Goal: Task Accomplishment & Management: Manage account settings

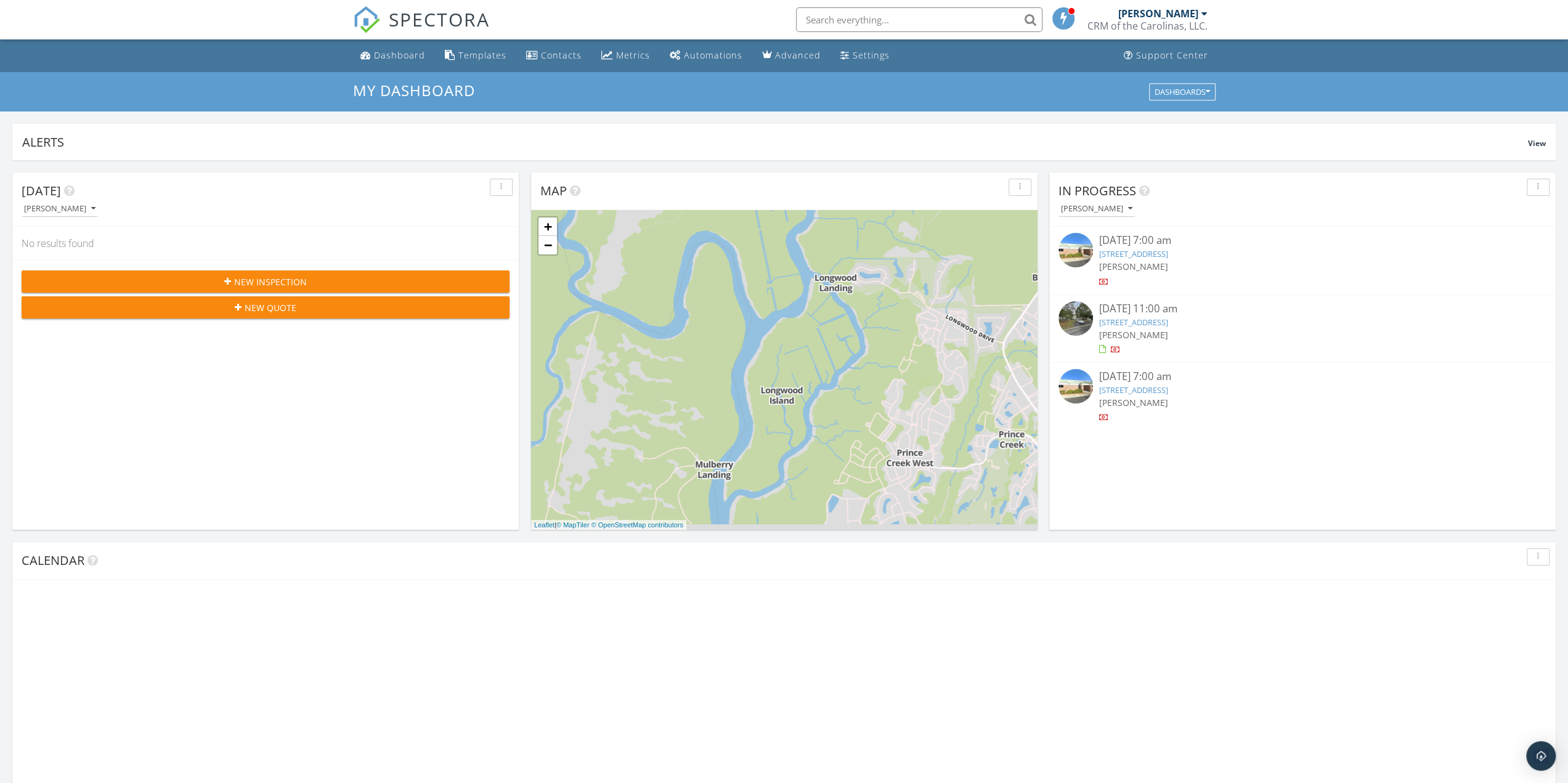
scroll to position [1140, 1586]
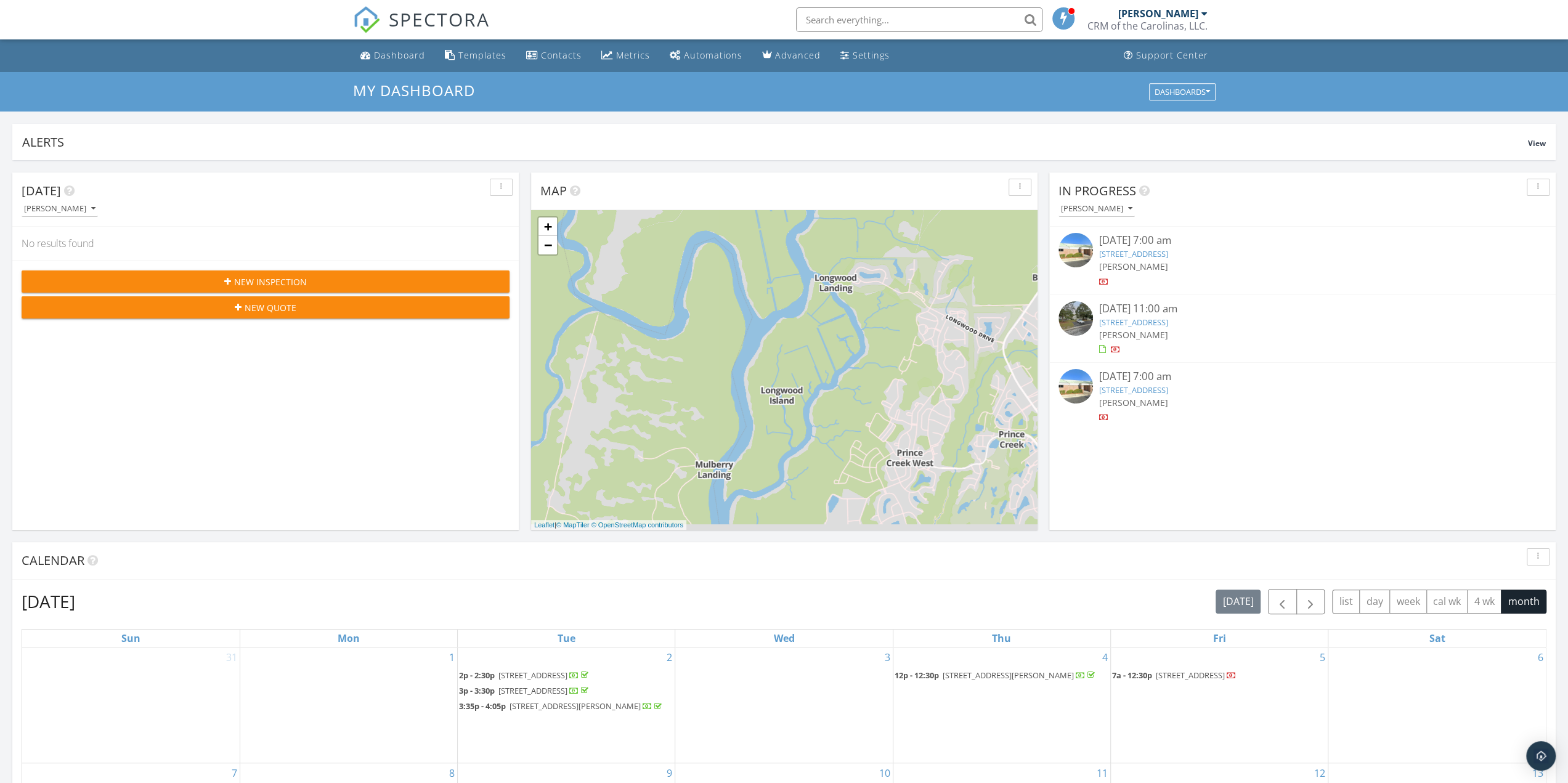
click at [1140, 321] on link "[STREET_ADDRESS]" at bounding box center [1133, 322] width 69 height 11
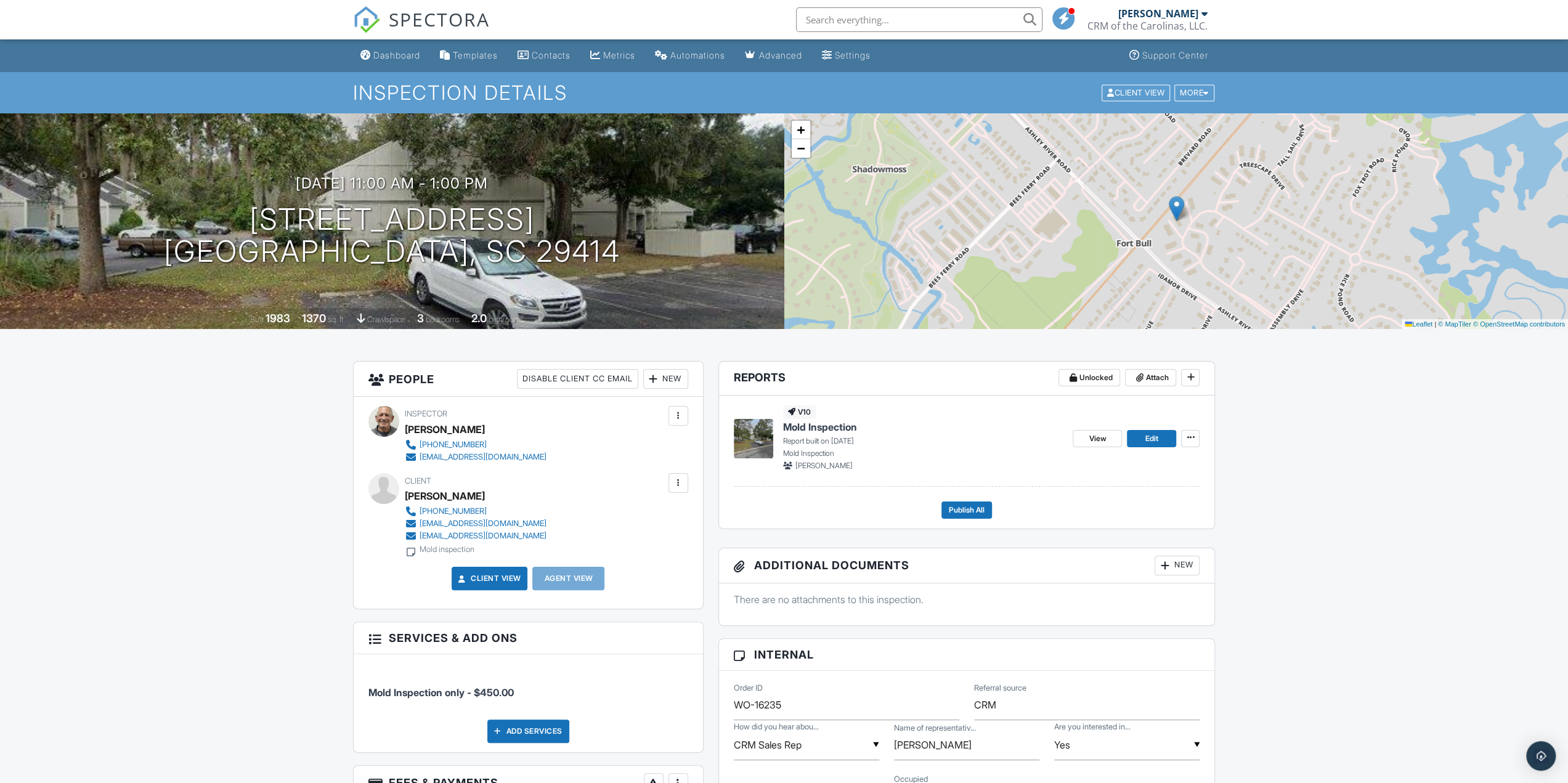
click at [811, 424] on span "Mold Inspection" at bounding box center [819, 427] width 74 height 13
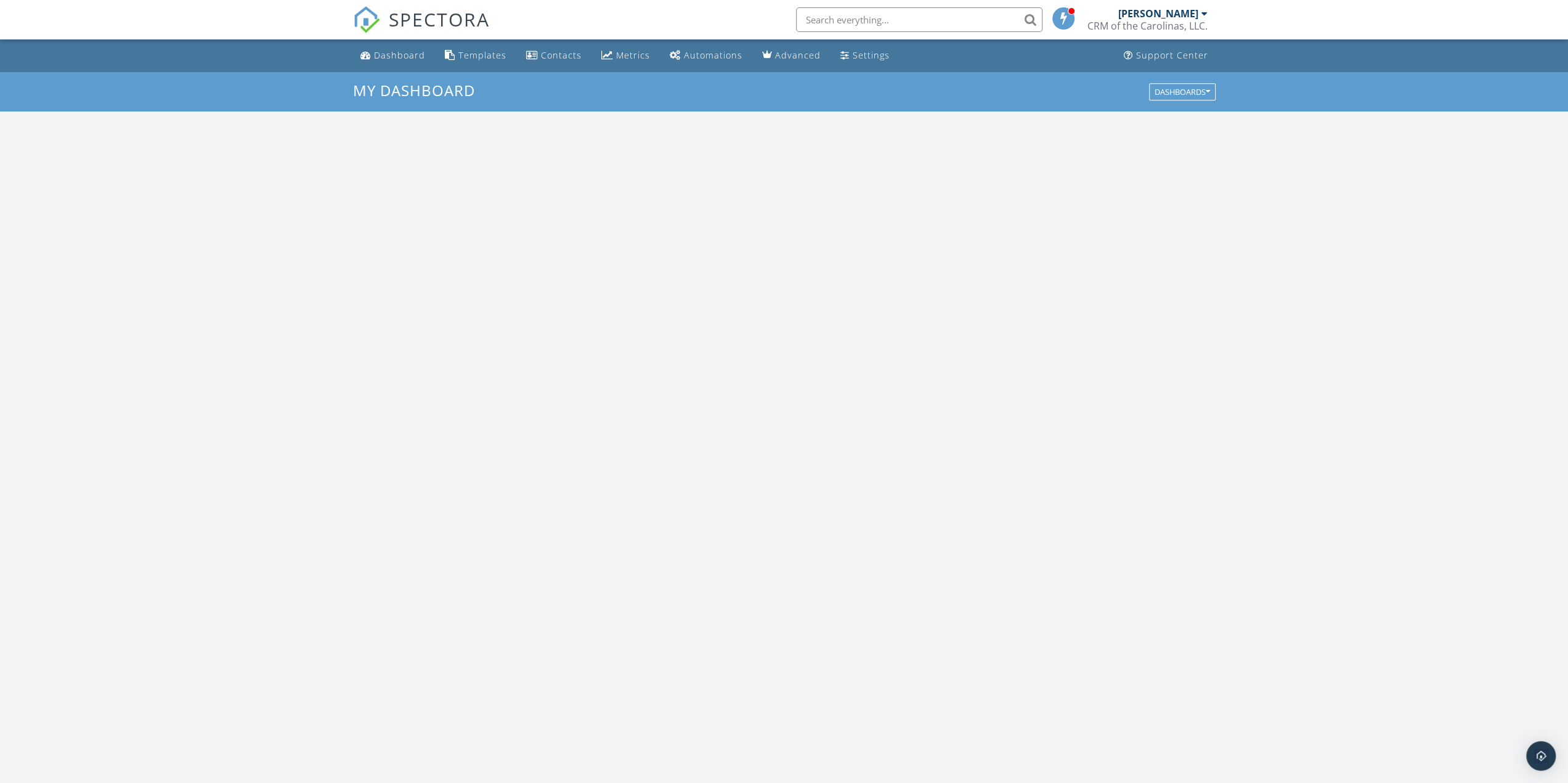
scroll to position [1140, 1586]
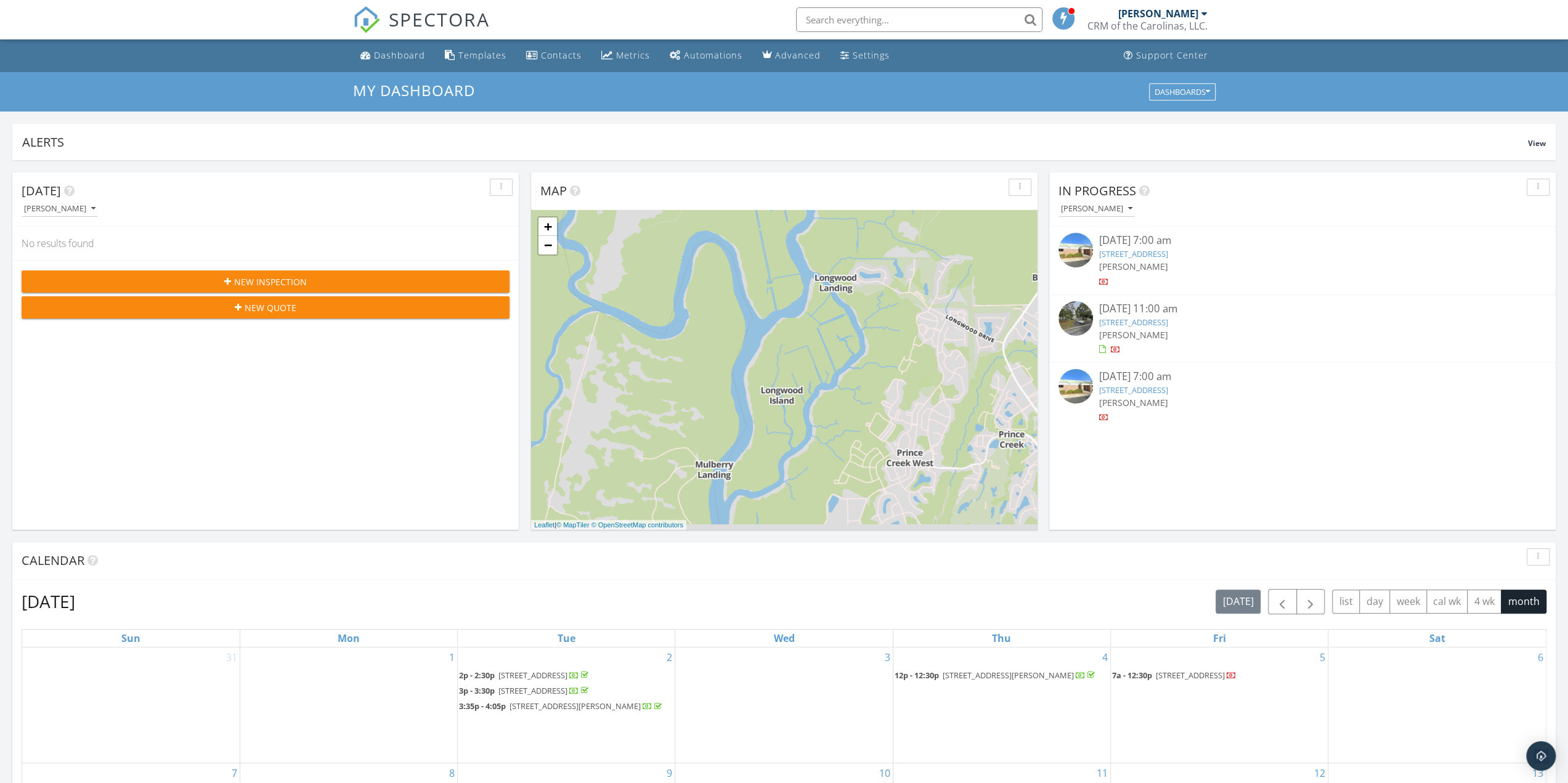
click at [1131, 320] on link "2761 Jobee Dr, Charleston, SC 29414" at bounding box center [1133, 322] width 69 height 11
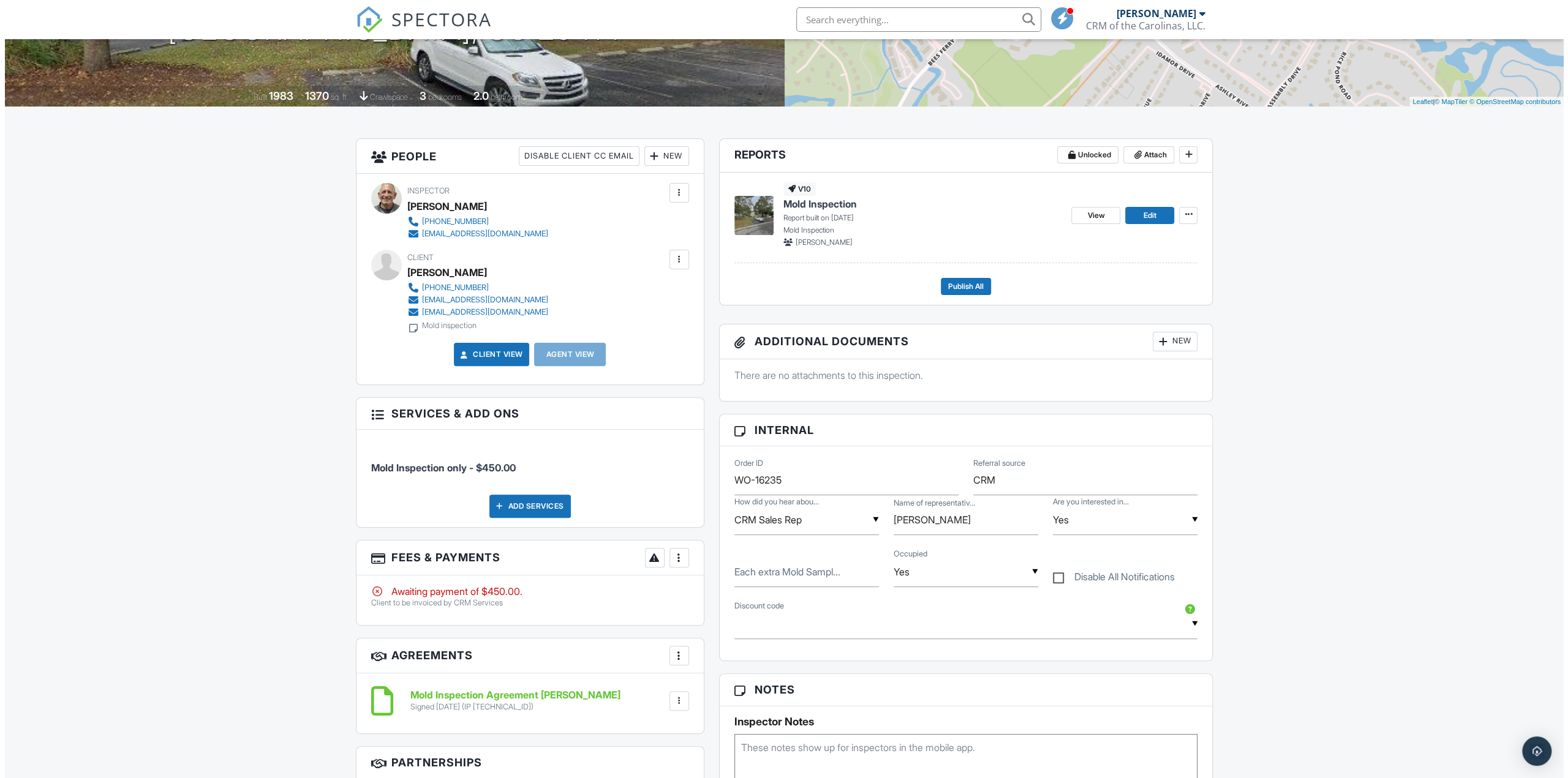
scroll to position [219, 0]
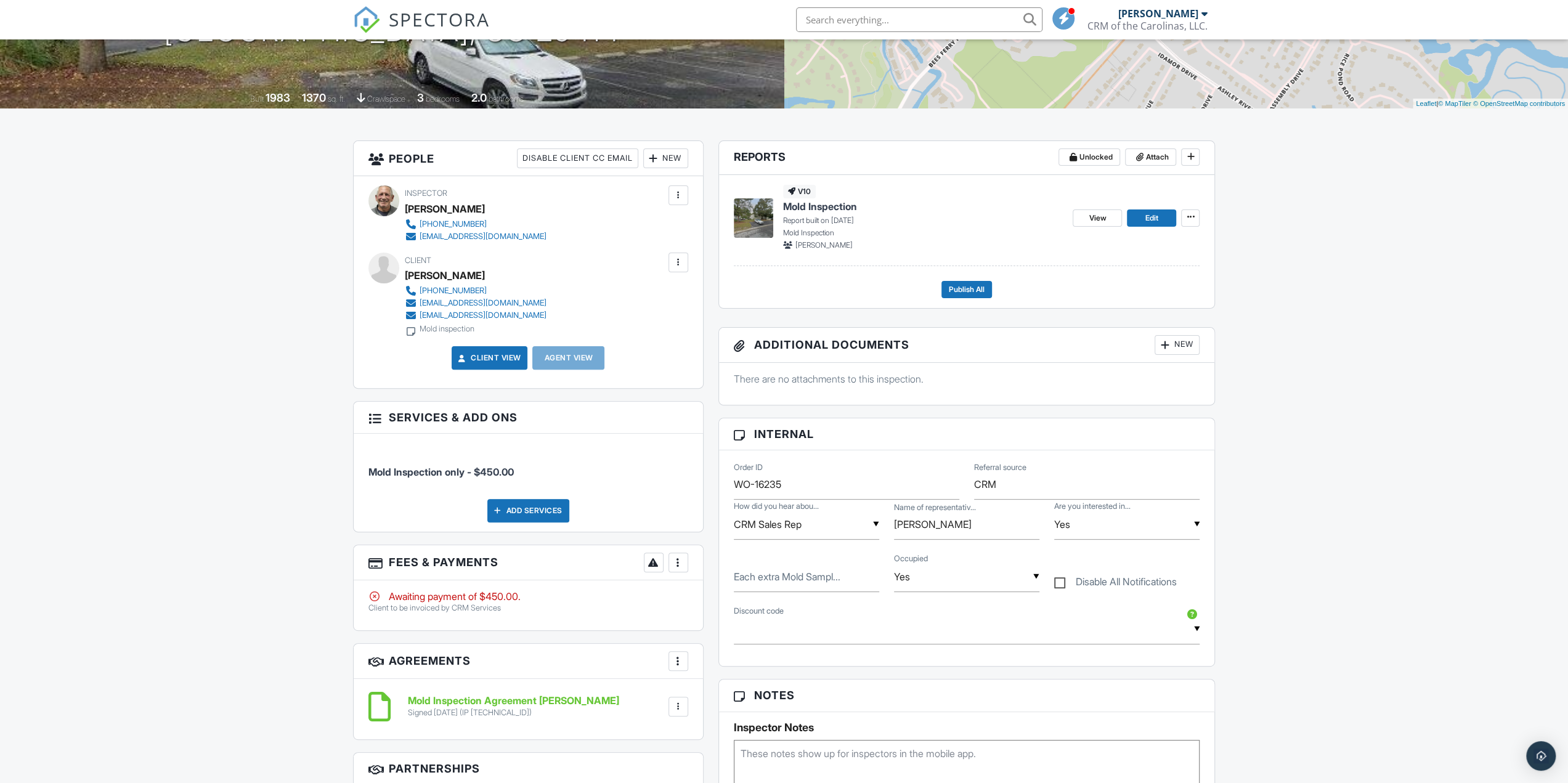
click at [1180, 340] on div "New" at bounding box center [1176, 345] width 45 height 20
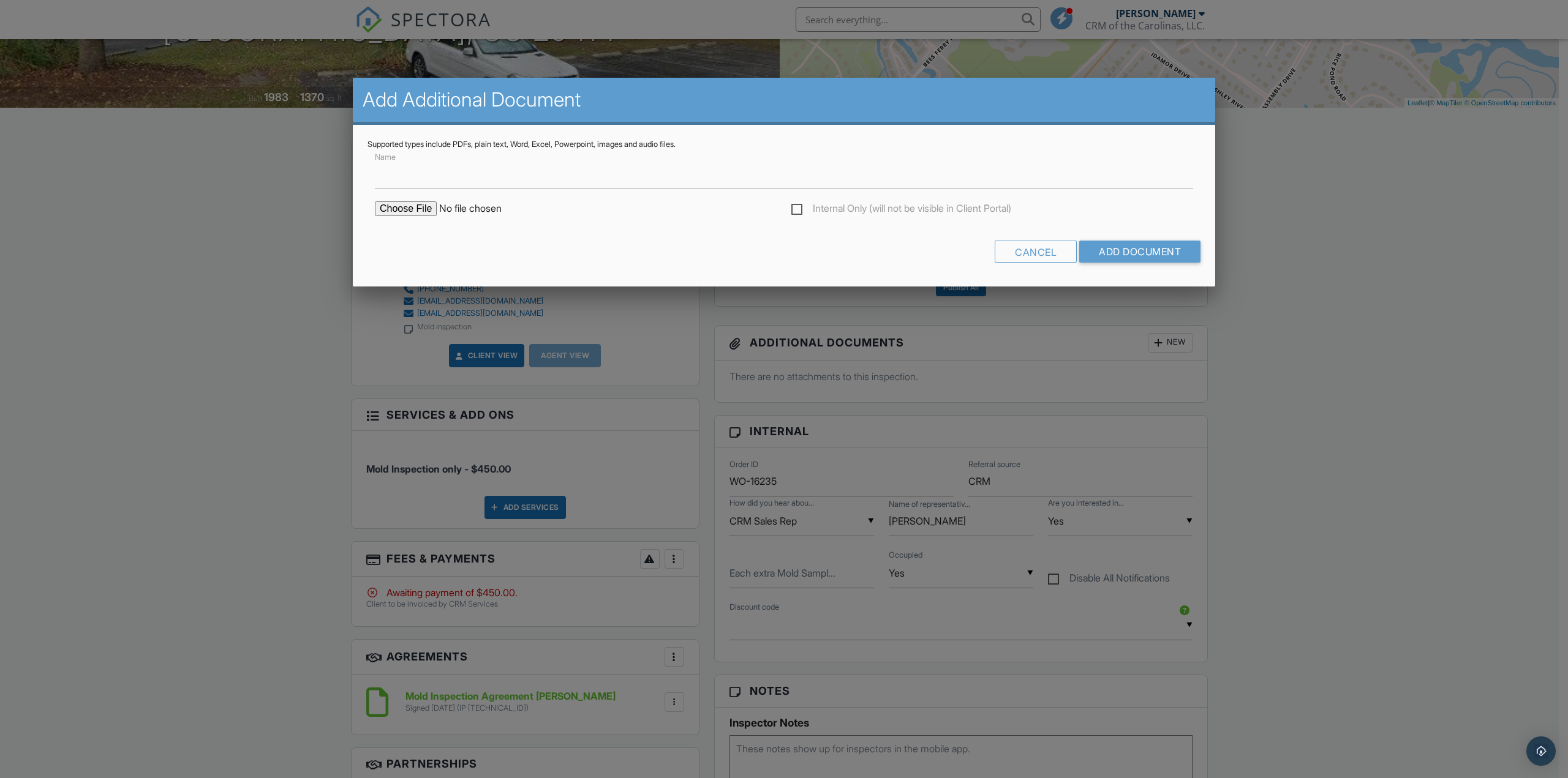
click at [398, 208] on input "file" at bounding box center [479, 209] width 208 height 14
type input "C:\fakepath\G-250923072-83900-01.pdf"
click at [405, 181] on input "Name" at bounding box center [784, 174] width 819 height 30
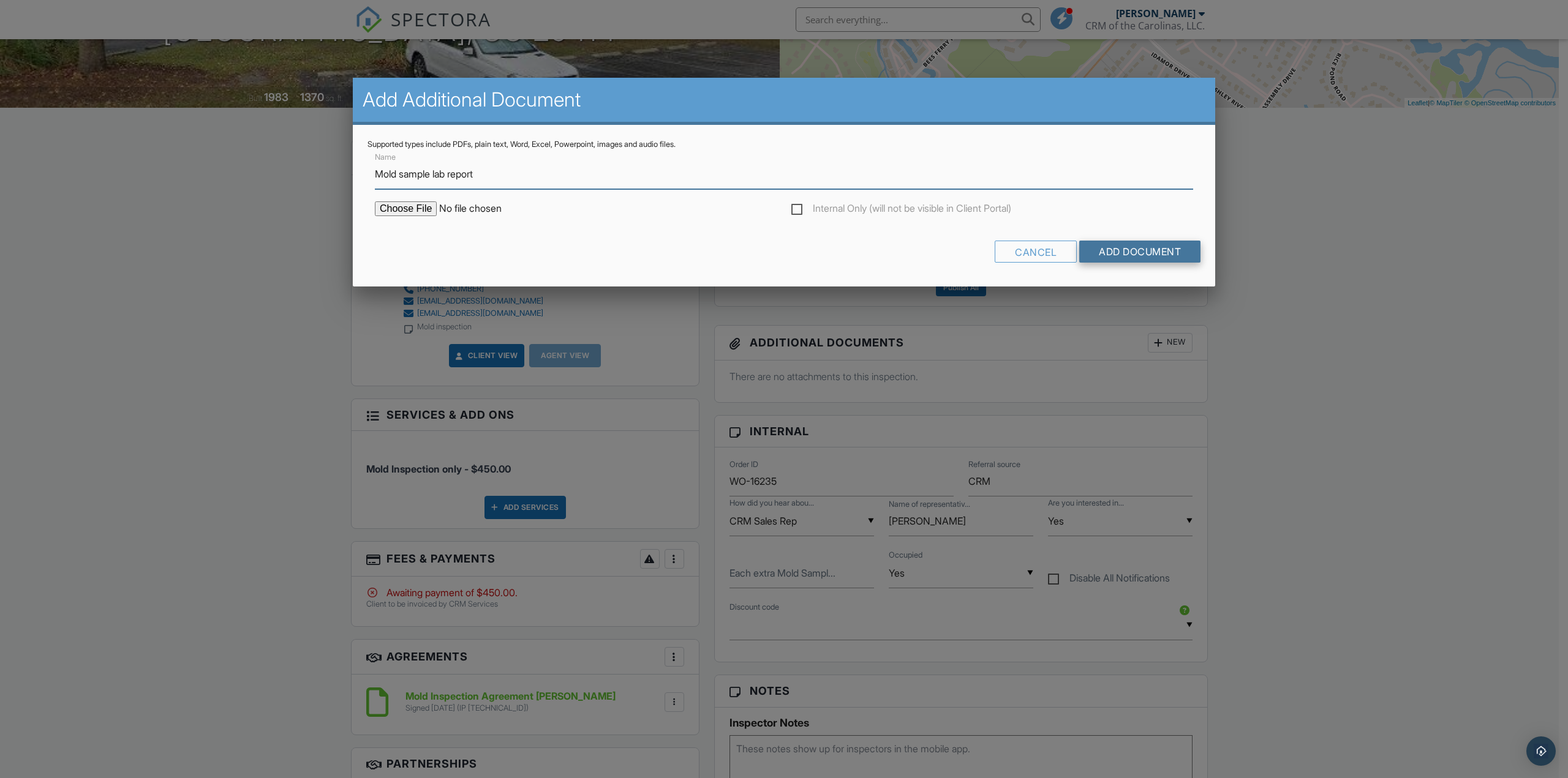
type input "Mold sample lab report"
click at [1141, 251] on input "Add Document" at bounding box center [1140, 251] width 121 height 22
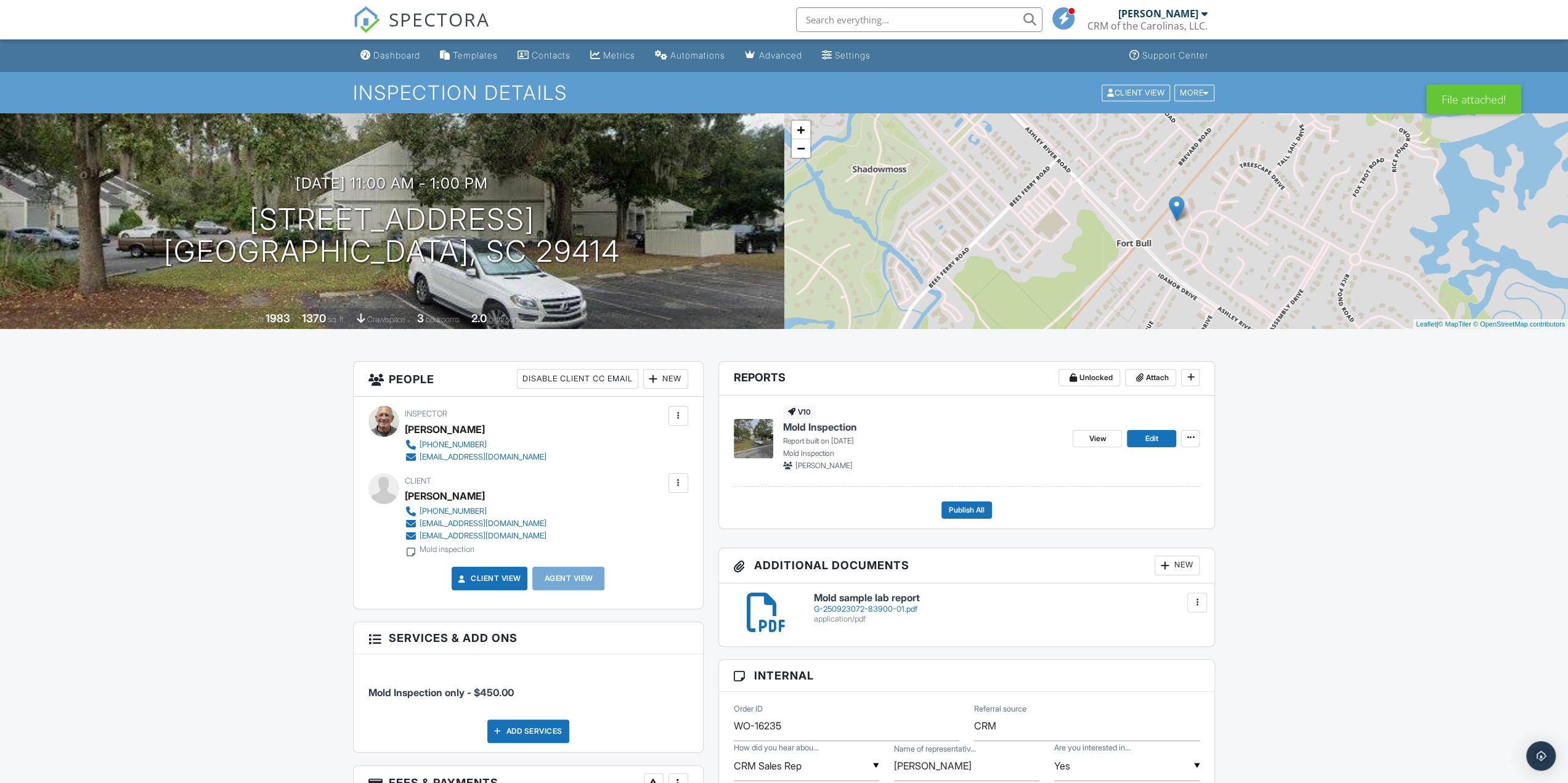
click at [868, 609] on div "G-250923072-83900-01.pdf" at bounding box center [1006, 609] width 386 height 10
click at [962, 512] on span "Publish All" at bounding box center [967, 510] width 35 height 12
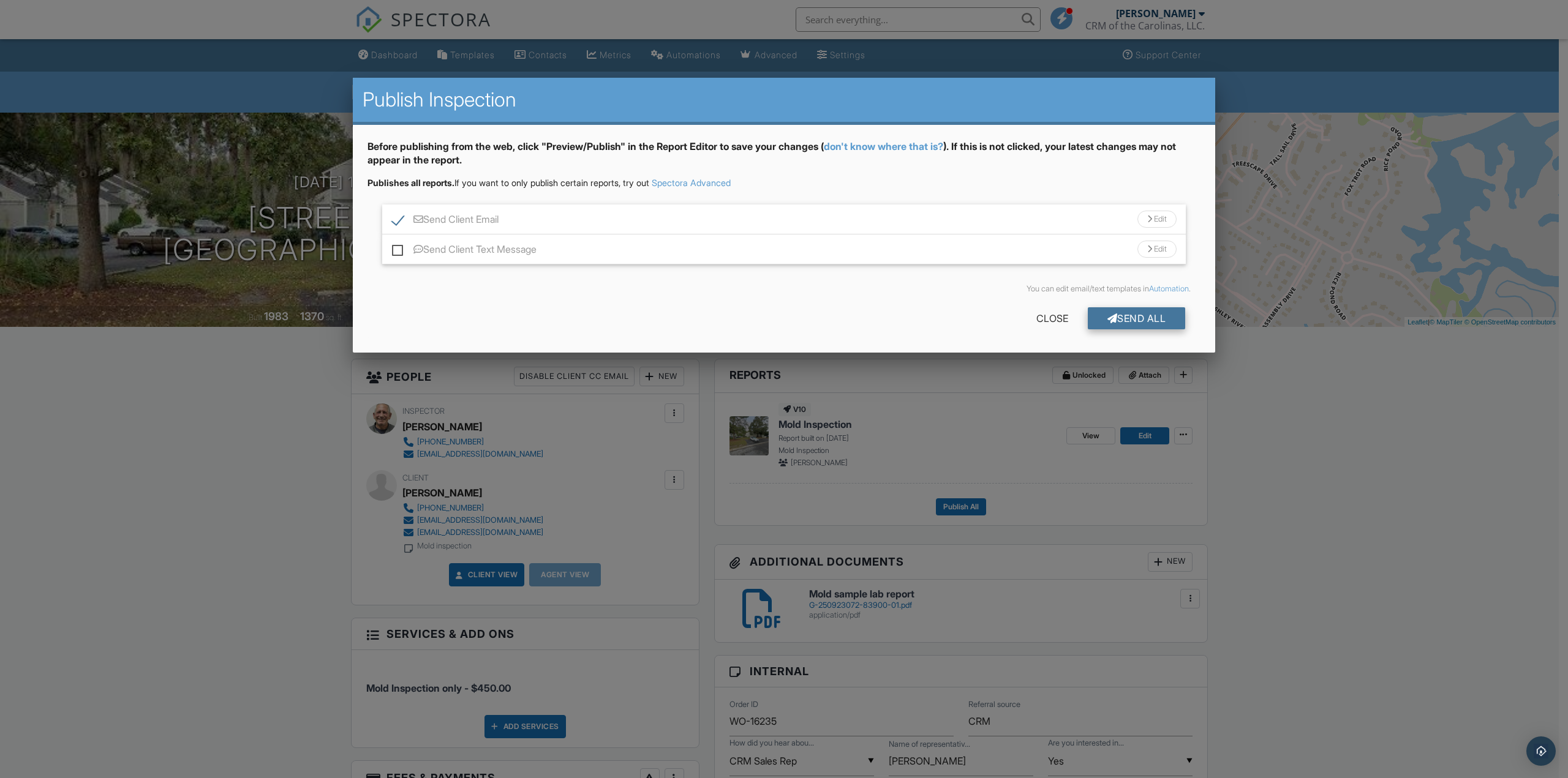
click at [1121, 315] on div "Send All" at bounding box center [1137, 318] width 98 height 22
